Goal: Transaction & Acquisition: Obtain resource

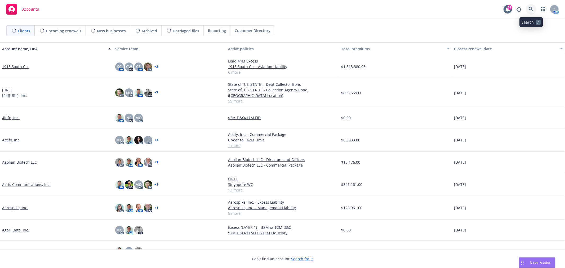
click at [531, 9] on icon at bounding box center [531, 9] width 5 height 5
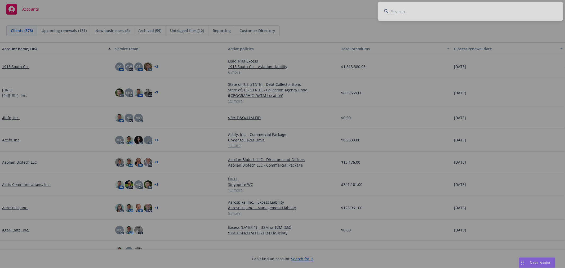
click at [396, 15] on div at bounding box center [282, 134] width 565 height 268
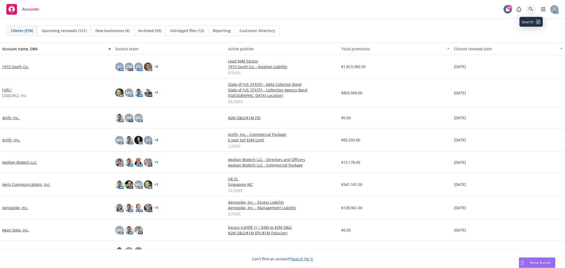
click at [528, 10] on link at bounding box center [531, 9] width 11 height 11
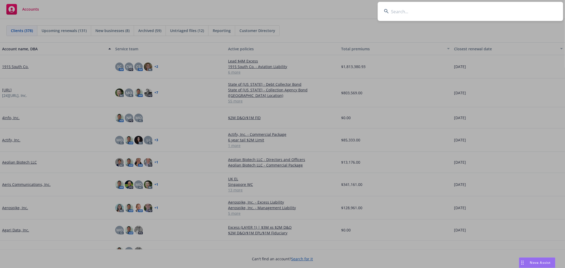
click at [486, 9] on input at bounding box center [470, 11] width 185 height 19
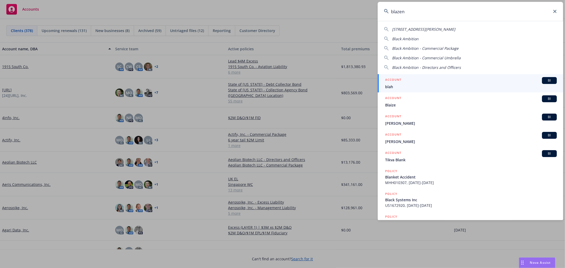
type input "blazent"
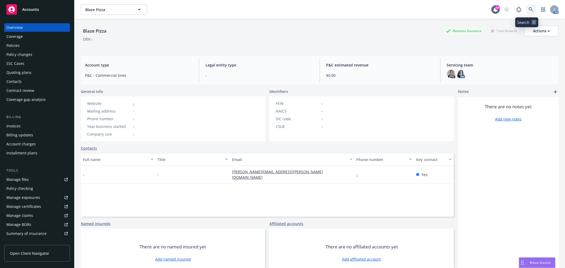
click at [526, 6] on link at bounding box center [531, 9] width 11 height 11
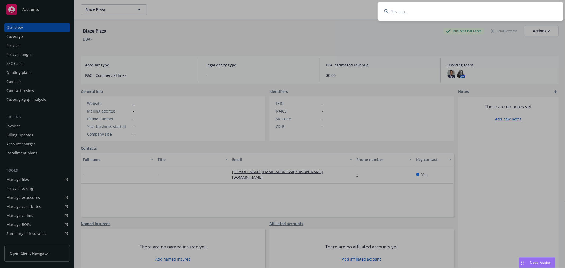
click at [461, 10] on input at bounding box center [470, 11] width 185 height 19
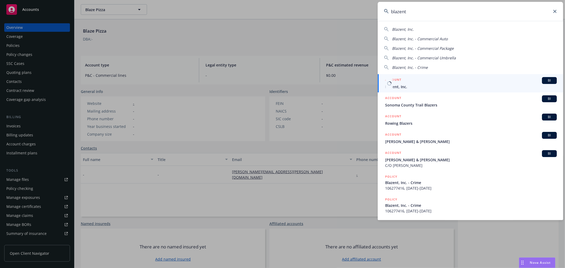
type input "blazent"
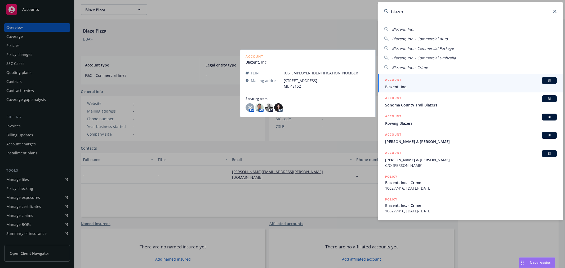
click at [424, 89] on span "Blazent, Inc." at bounding box center [471, 87] width 172 height 6
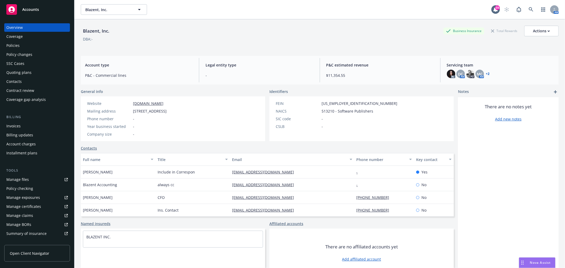
click at [19, 45] on div "Policies" at bounding box center [36, 45] width 61 height 8
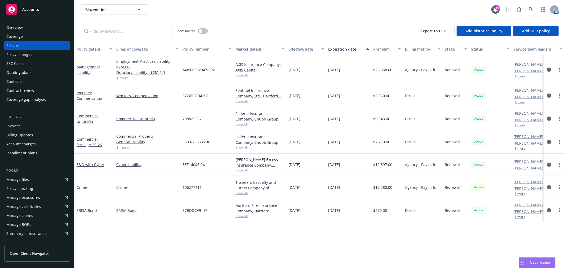
click at [451, 263] on div "Policy details Lines of coverage Policy number Market details Effective date Ex…" at bounding box center [319, 155] width 491 height 225
click at [453, 264] on div "Policy details Lines of coverage Policy number Market details Effective date Ex…" at bounding box center [319, 155] width 491 height 225
click at [519, 169] on link "Jeff Dodds" at bounding box center [529, 168] width 30 height 6
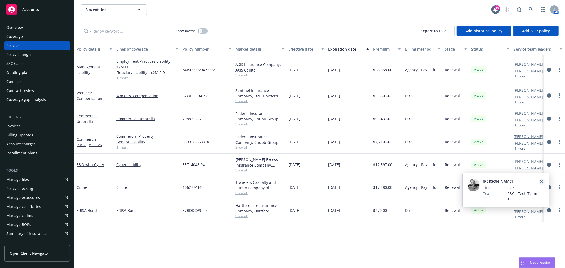
click at [542, 181] on icon "close" at bounding box center [541, 181] width 3 height 3
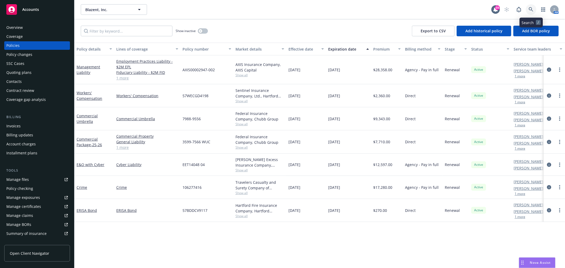
click at [535, 7] on link at bounding box center [531, 9] width 11 height 11
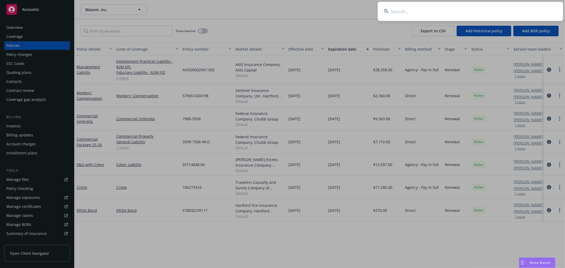
click at [462, 11] on input at bounding box center [470, 11] width 185 height 19
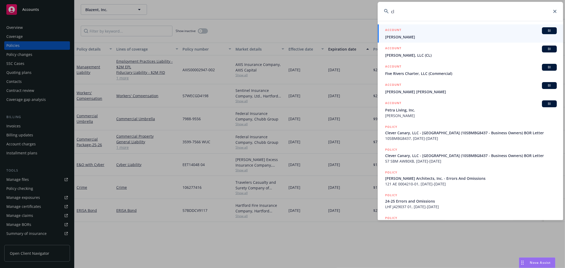
type input "c"
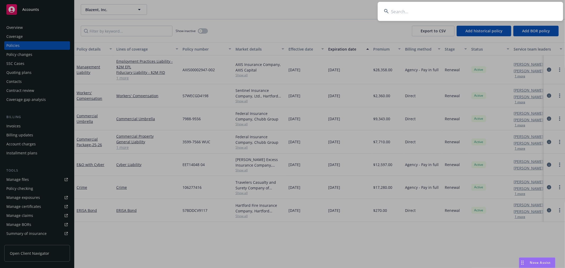
type input "c"
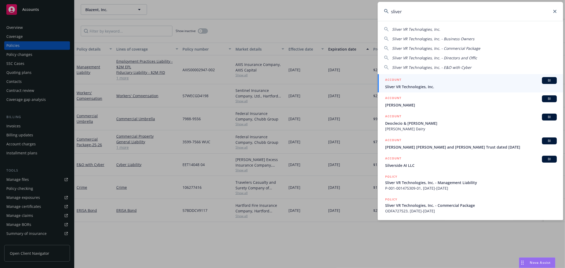
type input "sliver"
click at [483, 81] on div "ACCOUNT BI" at bounding box center [471, 80] width 172 height 7
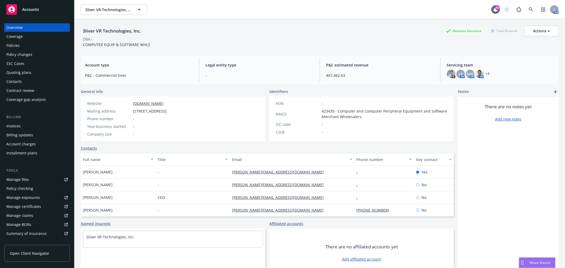
click at [32, 73] on div "Quoting plans" at bounding box center [36, 72] width 61 height 8
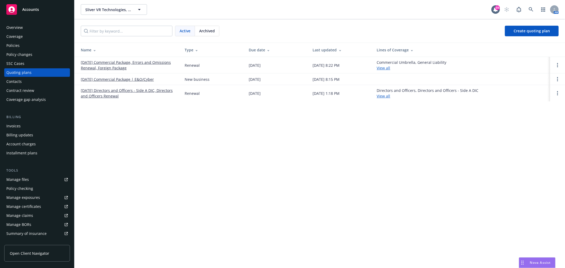
click at [133, 90] on link "[DATE] Directors and Officers - Side A DIC, Directors and Officers Renewal" at bounding box center [128, 93] width 95 height 11
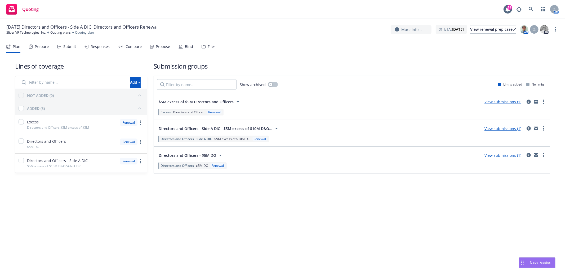
click at [208, 45] on div "Files" at bounding box center [212, 47] width 8 height 4
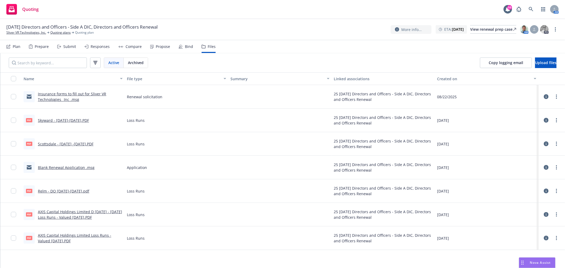
click at [82, 166] on link "Blank Renewal Application .msg" at bounding box center [66, 167] width 57 height 5
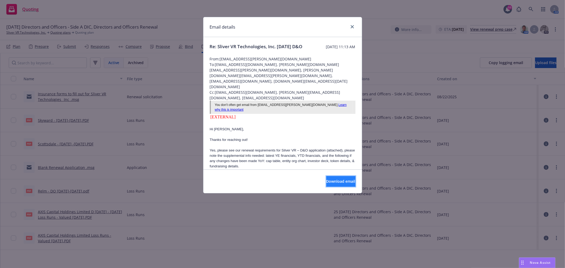
click at [329, 178] on button "Download email" at bounding box center [340, 181] width 29 height 11
click at [348, 25] on div at bounding box center [351, 27] width 8 height 7
drag, startPoint x: 350, startPoint y: 27, endPoint x: 350, endPoint y: 41, distance: 13.8
click at [350, 27] on link "close" at bounding box center [352, 27] width 6 height 6
